Goal: Task Accomplishment & Management: Complete application form

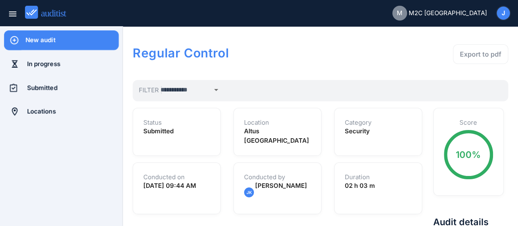
click at [47, 43] on div "New audit" at bounding box center [71, 40] width 93 height 9
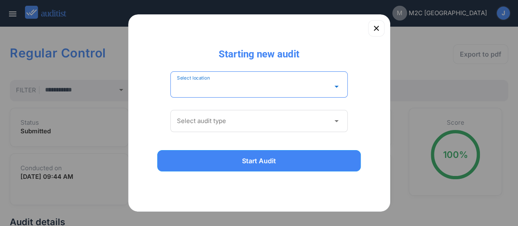
click at [212, 85] on input "Select location" at bounding box center [253, 86] width 153 height 13
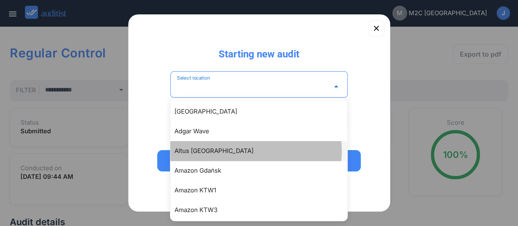
click at [181, 155] on div "Altus [GEOGRAPHIC_DATA]" at bounding box center [262, 151] width 177 height 10
type input "**********"
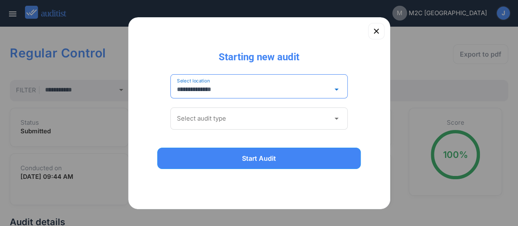
click at [337, 119] on icon "arrow_drop_down" at bounding box center [336, 118] width 10 height 10
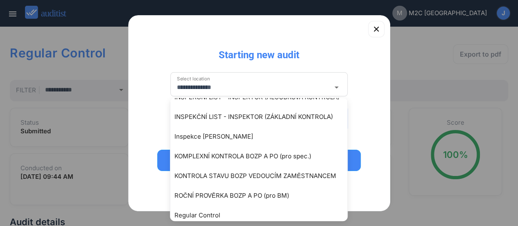
scroll to position [178, 0]
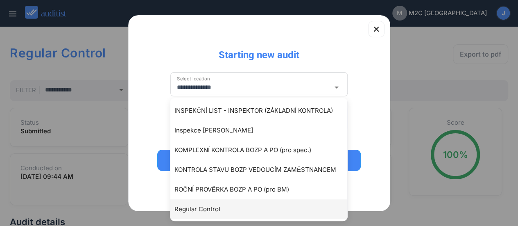
click at [196, 208] on div "Regular Control" at bounding box center [262, 209] width 177 height 10
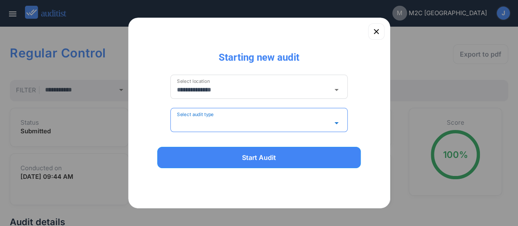
type input "**********"
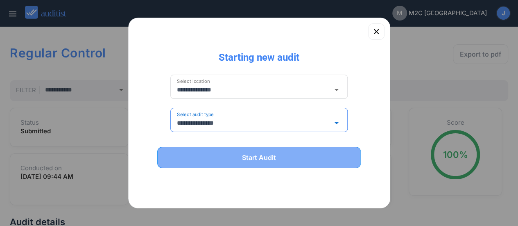
click at [278, 159] on div "Start Audit" at bounding box center [259, 157] width 183 height 10
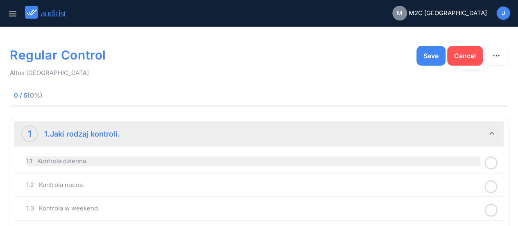
click at [130, 159] on div "1.1 Kontrola dzienna." at bounding box center [253, 161] width 454 height 10
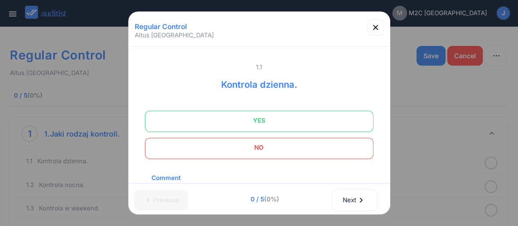
click at [238, 126] on span "YES" at bounding box center [259, 120] width 208 height 16
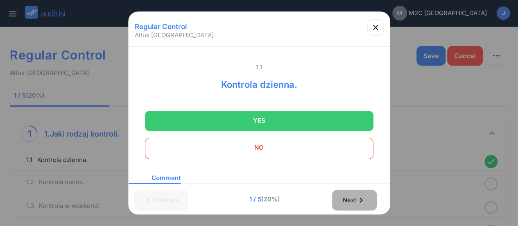
click at [359, 201] on icon "chevron_right" at bounding box center [361, 200] width 10 height 10
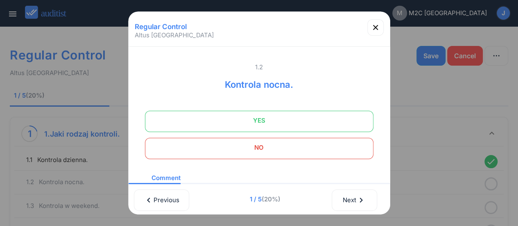
click at [303, 158] on div "1.2 Kontrola nocna. YES NO Comment Please add you comment Photo Add photo" at bounding box center [259, 176] width 228 height 227
click at [298, 154] on span "NO" at bounding box center [259, 147] width 208 height 16
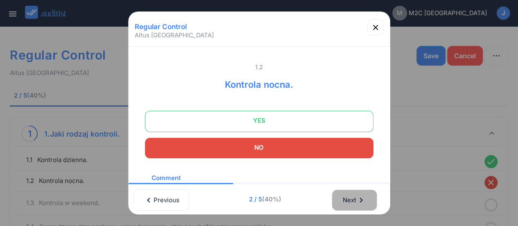
click at [362, 200] on icon "chevron_right" at bounding box center [361, 200] width 10 height 10
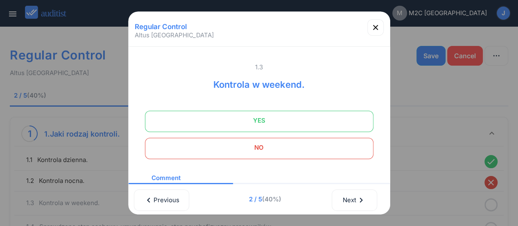
click at [301, 144] on span "NO" at bounding box center [259, 147] width 208 height 16
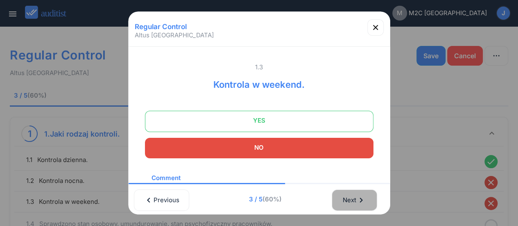
click at [351, 198] on div "Next chevron_right" at bounding box center [354, 200] width 24 height 18
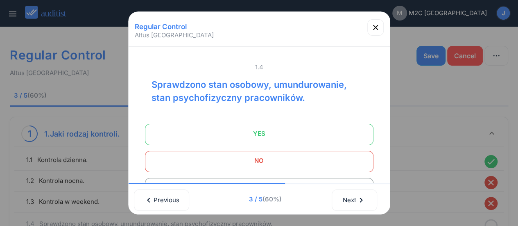
click at [298, 138] on span "YES" at bounding box center [259, 133] width 208 height 16
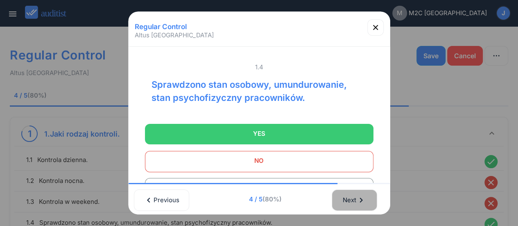
click at [351, 204] on div "Next chevron_right" at bounding box center [354, 200] width 24 height 18
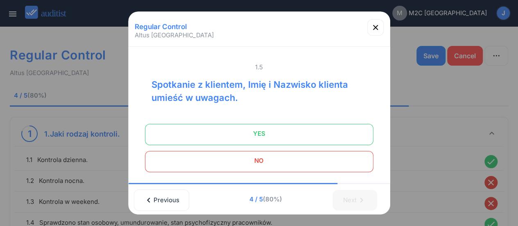
click at [304, 127] on span "YES" at bounding box center [259, 133] width 208 height 16
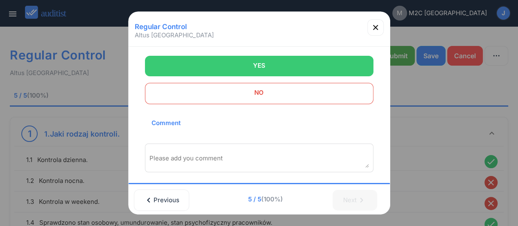
scroll to position [68, 0]
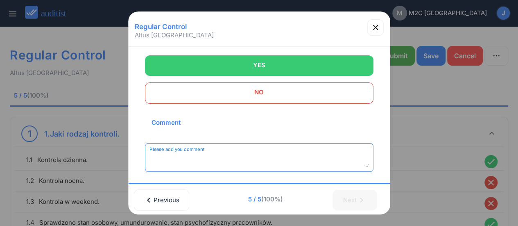
click at [178, 163] on textarea "Please add you comment" at bounding box center [258, 161] width 219 height 14
type textarea "**********"
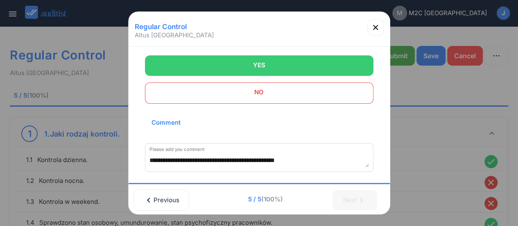
click at [400, 59] on div at bounding box center [259, 113] width 518 height 226
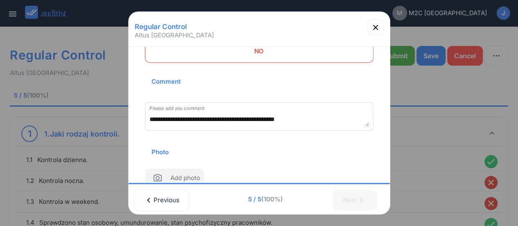
scroll to position [128, 0]
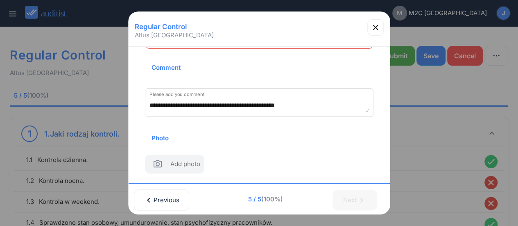
drag, startPoint x: 318, startPoint y: 21, endPoint x: 259, endPoint y: 26, distance: 58.8
click at [259, 26] on div "Regular Control Altus Katowice" at bounding box center [259, 26] width 255 height 15
click at [403, 54] on div at bounding box center [259, 113] width 518 height 226
click at [378, 25] on icon "button" at bounding box center [376, 28] width 10 height 10
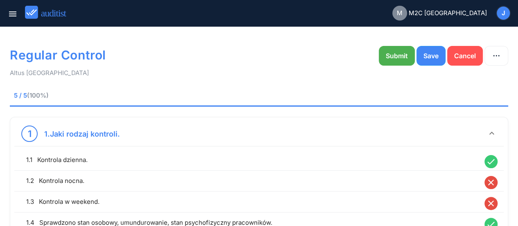
scroll to position [119, 0]
click at [394, 54] on div "Submit" at bounding box center [397, 56] width 22 height 10
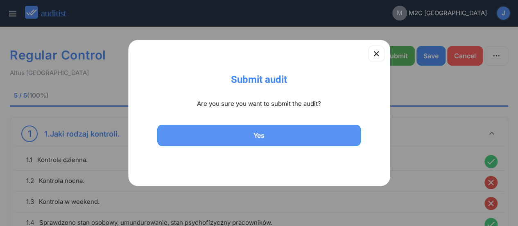
click at [260, 133] on div "Yes" at bounding box center [259, 135] width 183 height 10
